Goal: Navigation & Orientation: Understand site structure

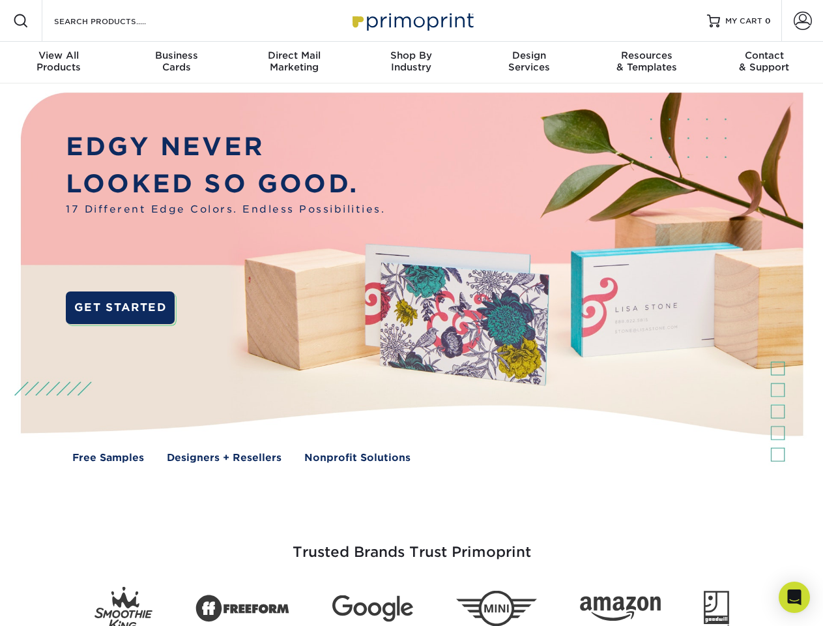
click at [411, 313] on img at bounding box center [411, 286] width 815 height 407
click at [21, 21] on span at bounding box center [21, 21] width 16 height 16
click at [802, 21] on span at bounding box center [803, 21] width 18 height 18
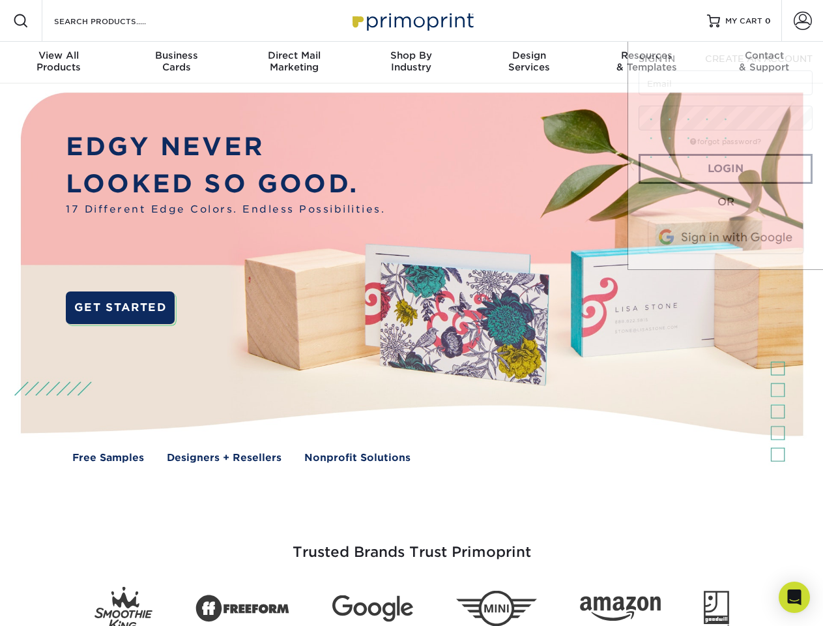
click at [59, 63] on div "View All Products" at bounding box center [58, 61] width 117 height 23
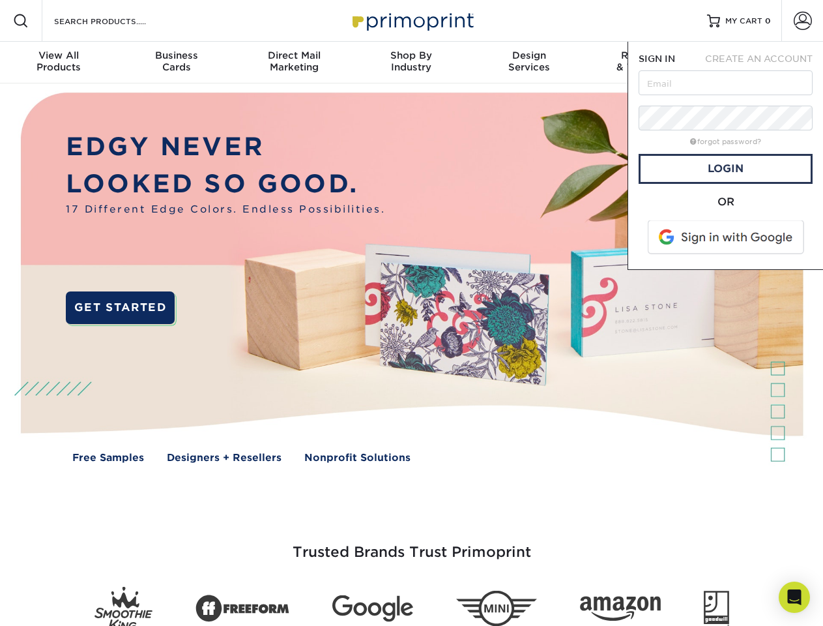
click at [176, 63] on div "Business Cards" at bounding box center [175, 61] width 117 height 23
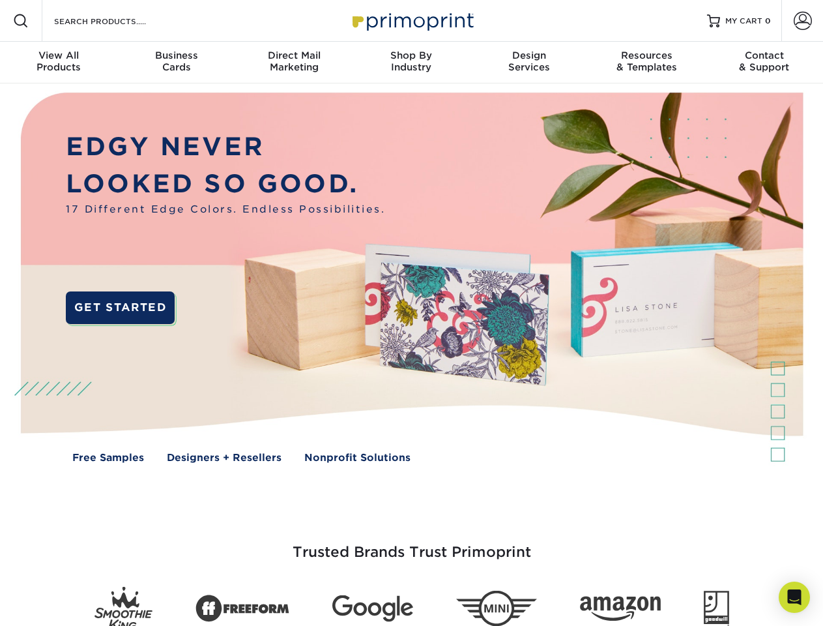
click at [294, 63] on div "Direct Mail Marketing" at bounding box center [293, 61] width 117 height 23
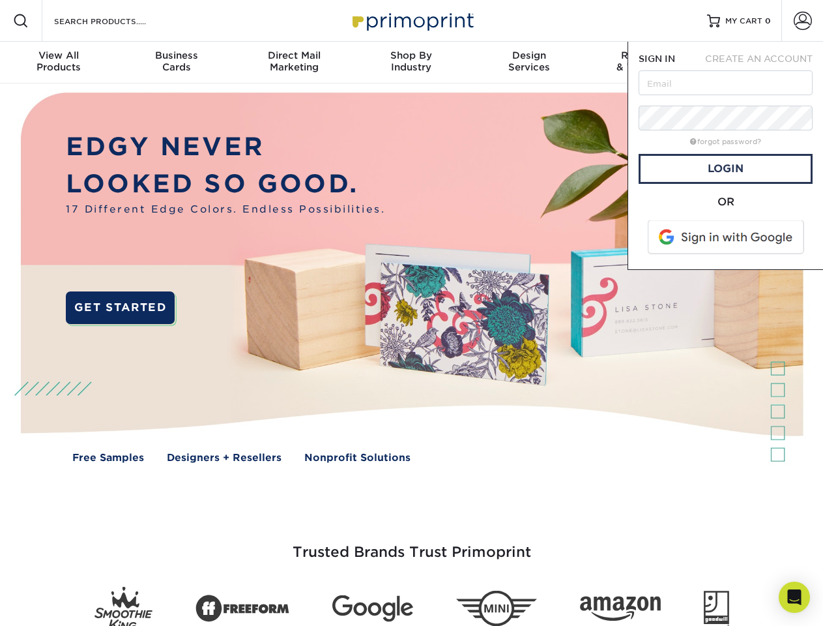
click at [411, 63] on div "Shop By Industry" at bounding box center [411, 61] width 117 height 23
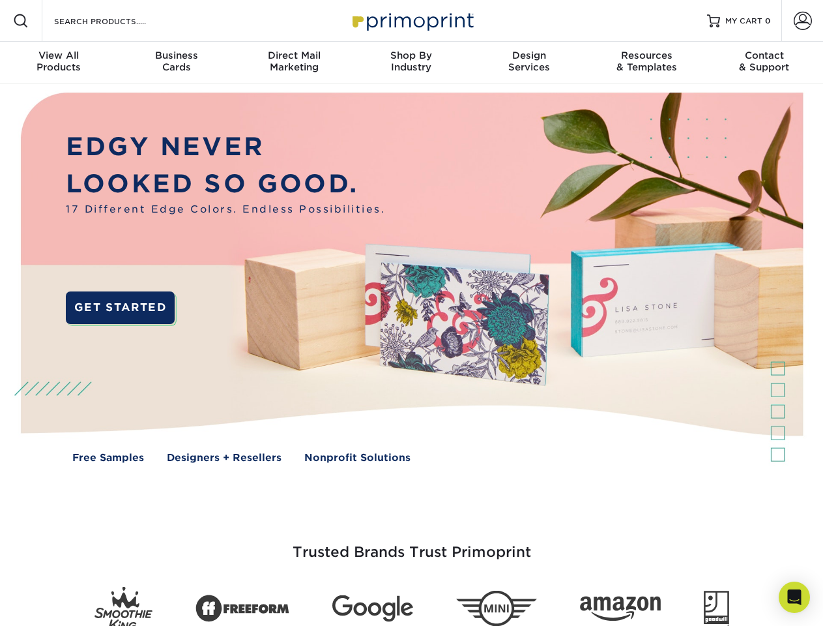
click at [529, 63] on div "Design Services" at bounding box center [529, 61] width 117 height 23
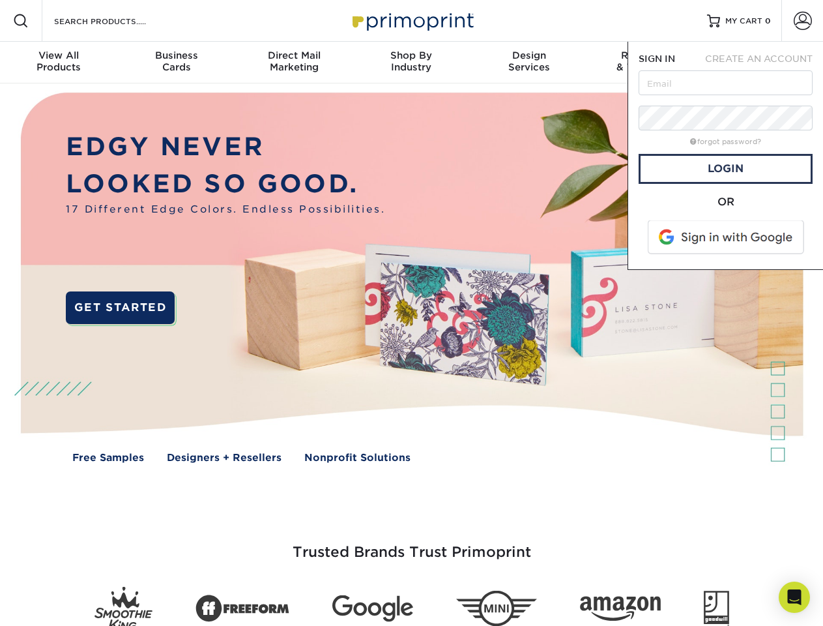
click at [646, 63] on span "SIGN IN" at bounding box center [657, 58] width 36 height 10
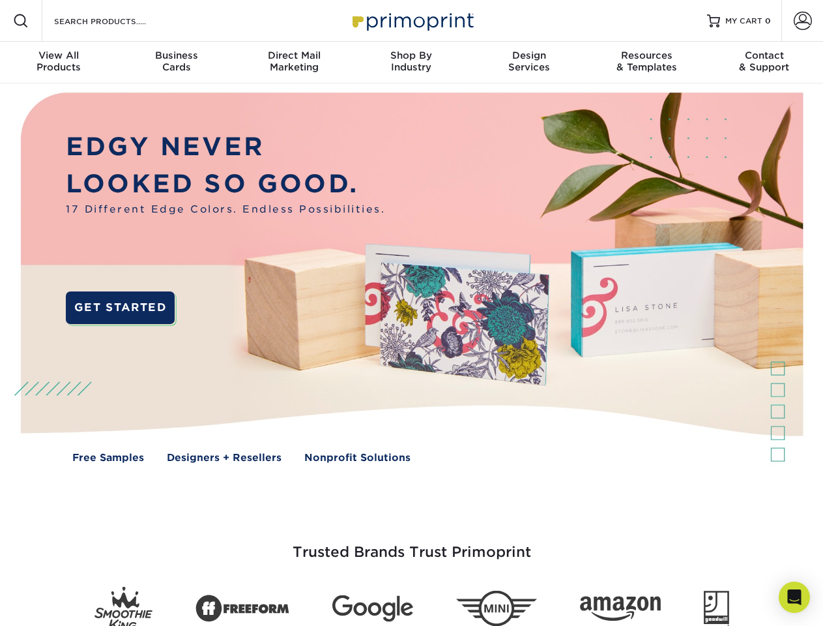
click at [764, 63] on div "Contact & Support" at bounding box center [764, 61] width 117 height 23
